Goal: Transaction & Acquisition: Purchase product/service

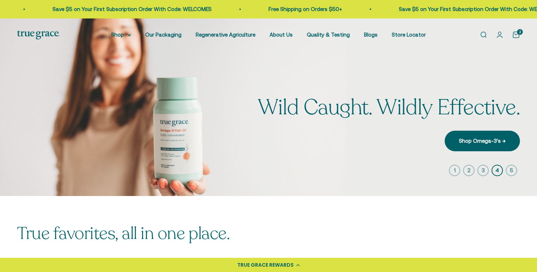
click at [484, 171] on icon "button" at bounding box center [483, 170] width 11 height 11
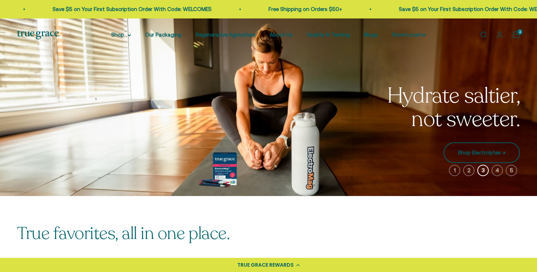
click at [482, 152] on link "Shop Electrolytes →" at bounding box center [482, 152] width 76 height 21
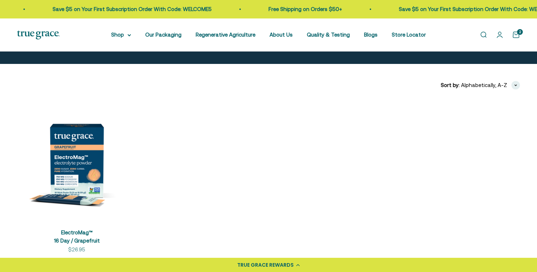
scroll to position [108, 0]
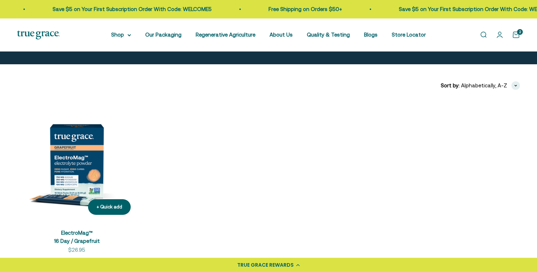
click at [78, 156] on img at bounding box center [76, 160] width 119 height 119
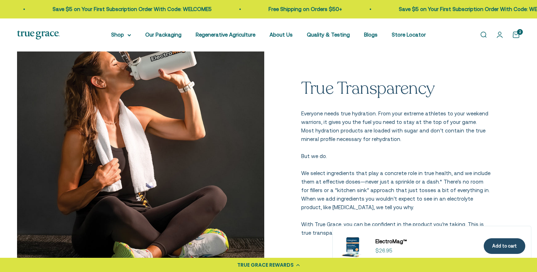
scroll to position [974, 0]
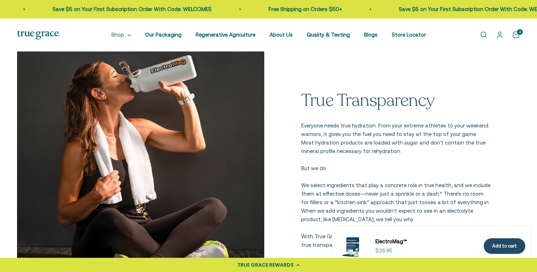
click at [131, 36] on summary "Shop" at bounding box center [121, 35] width 20 height 9
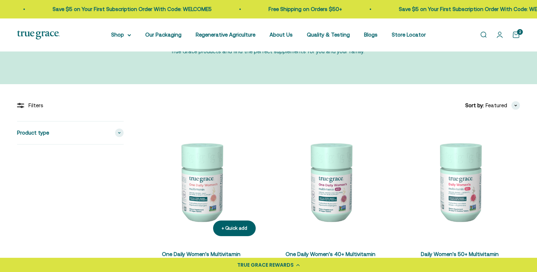
click at [202, 184] on img at bounding box center [201, 181] width 121 height 121
